Goal: Task Accomplishment & Management: Manage account settings

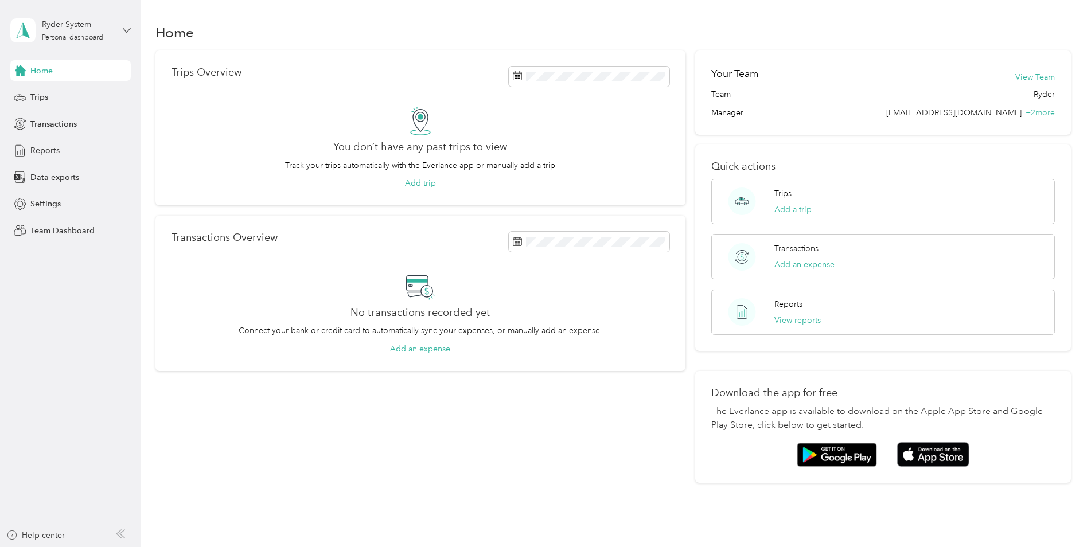
click at [123, 32] on icon at bounding box center [127, 30] width 8 height 8
click at [93, 90] on div "Team dashboard" at bounding box center [131, 94] width 226 height 20
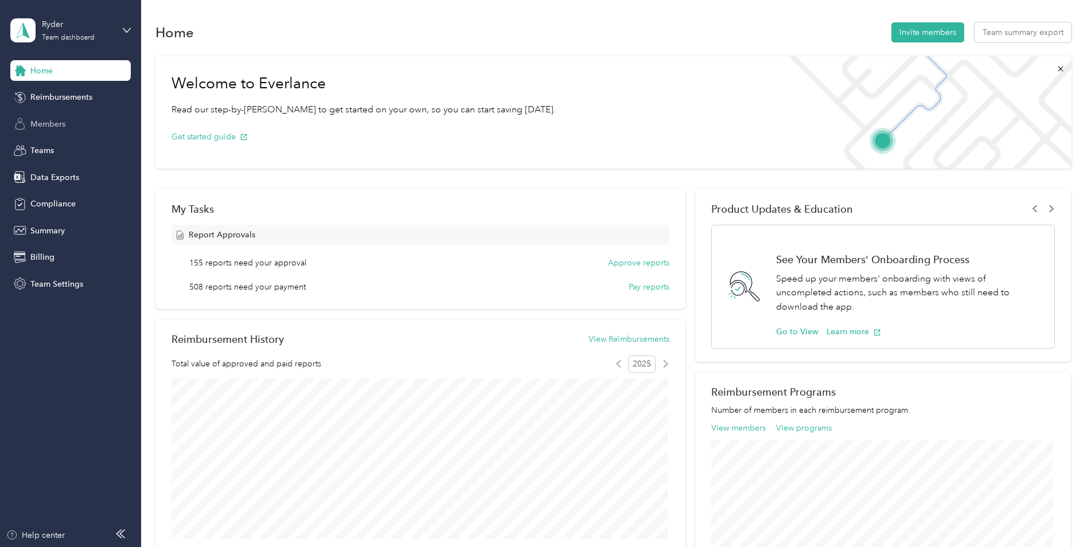
click at [62, 121] on span "Members" at bounding box center [47, 124] width 35 height 12
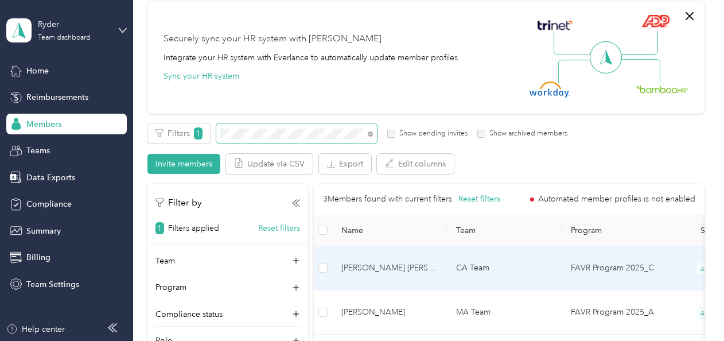
scroll to position [115, 0]
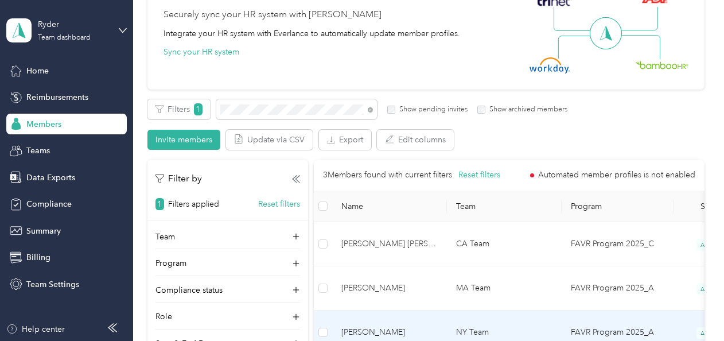
click at [444, 310] on td "[PERSON_NAME]" at bounding box center [389, 332] width 115 height 44
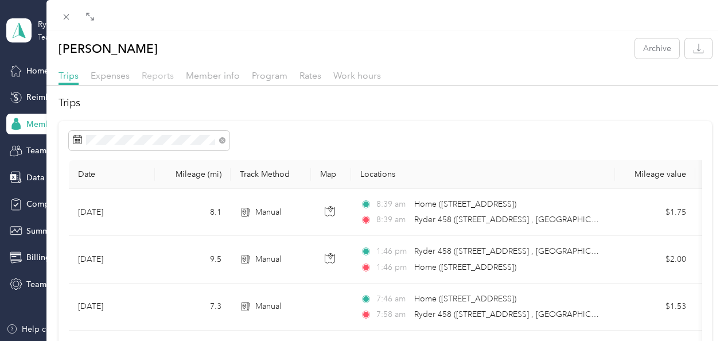
click at [159, 75] on span "Reports" at bounding box center [158, 75] width 32 height 11
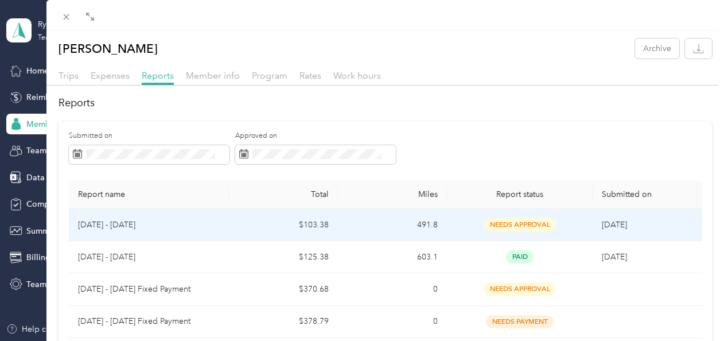
click at [384, 228] on td "491.8" at bounding box center [392, 225] width 109 height 32
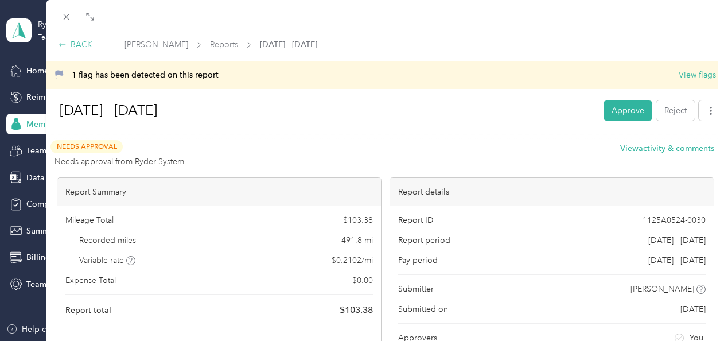
click at [77, 43] on div "BACK" at bounding box center [76, 44] width 34 height 12
